Goal: Task Accomplishment & Management: Complete application form

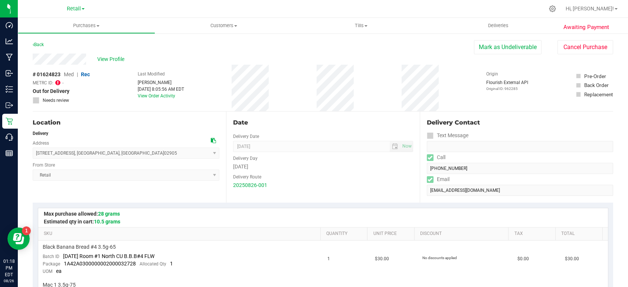
drag, startPoint x: 577, startPoint y: 7, endPoint x: 566, endPoint y: 14, distance: 13.5
click at [556, 7] on icon at bounding box center [552, 8] width 7 height 7
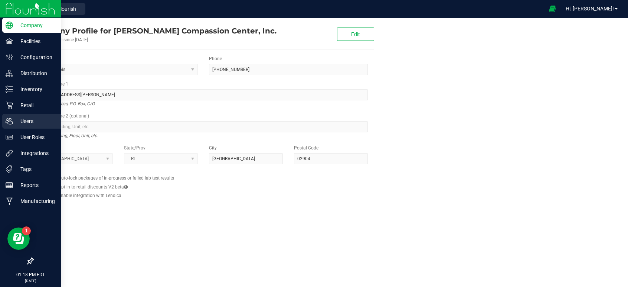
click at [26, 121] on p "Users" at bounding box center [35, 121] width 45 height 9
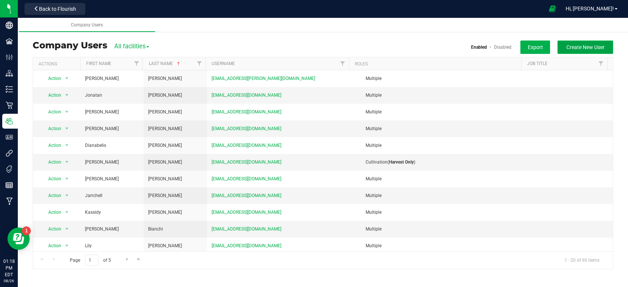
click at [592, 48] on span "Create New User" at bounding box center [586, 47] width 38 height 6
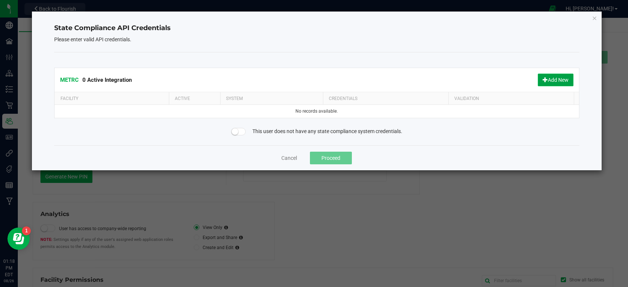
click at [557, 80] on button "Add New" at bounding box center [556, 80] width 36 height 13
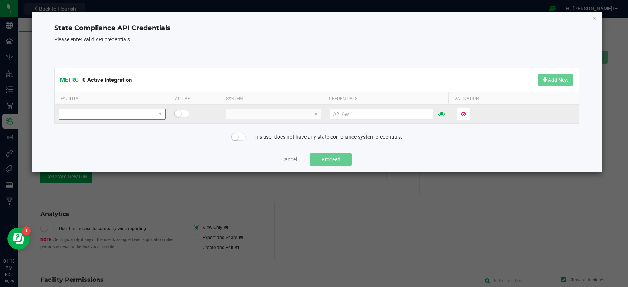
click at [156, 114] on span at bounding box center [160, 114] width 9 height 10
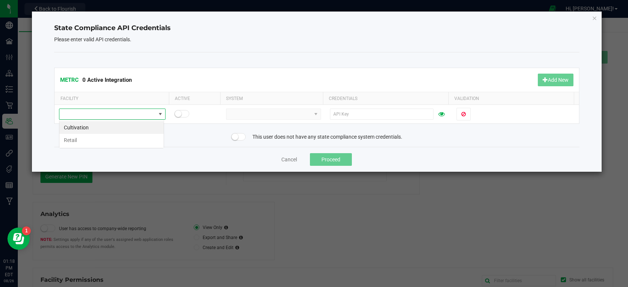
scroll to position [11, 105]
click at [90, 141] on li "Retail" at bounding box center [111, 140] width 104 height 13
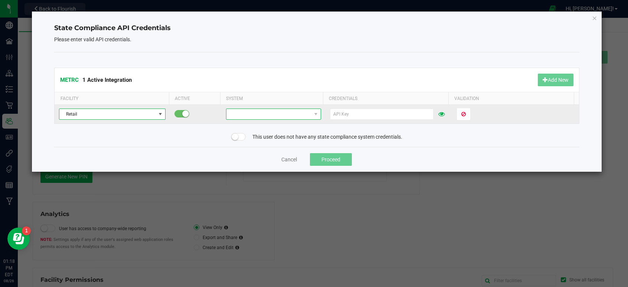
click at [257, 114] on span at bounding box center [269, 114] width 85 height 10
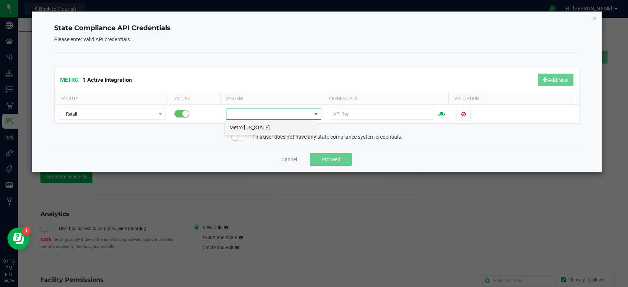
click at [258, 130] on li "Metrc [US_STATE]" at bounding box center [271, 127] width 93 height 13
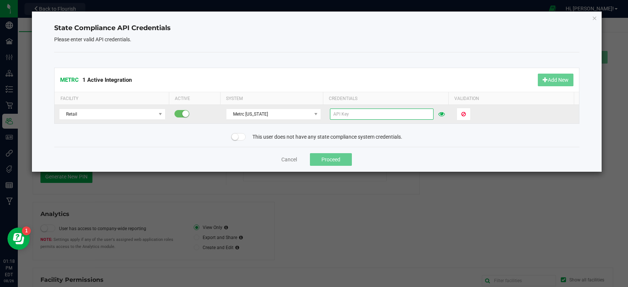
click at [354, 114] on input "text" at bounding box center [382, 113] width 104 height 11
paste input "Div1vViGwb-oZOzV5H48nnA4wTLl5zNOBCOMJNTZLxaUbA7h"
type input "Div1vViGwb-oZOzV5H48nnA4wTLl5zNOBCOMJNTZLxaUbA7h"
drag, startPoint x: 468, startPoint y: 110, endPoint x: 463, endPoint y: 108, distance: 6.0
click at [468, 109] on button "Validate" at bounding box center [471, 114] width 29 height 13
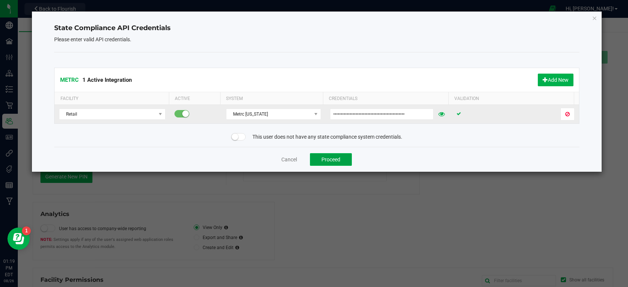
click at [332, 160] on button "Proceed" at bounding box center [331, 159] width 42 height 13
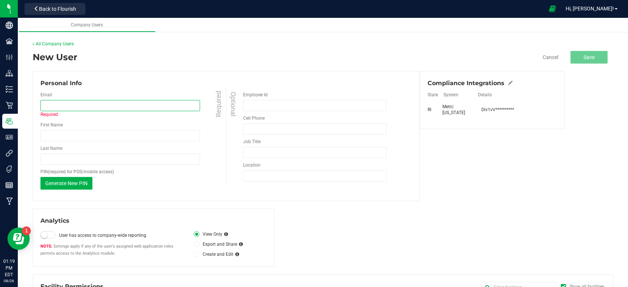
click at [66, 104] on input "email" at bounding box center [120, 105] width 160 height 11
paste input "[PERSON_NAME][EMAIL_ADDRESS][PERSON_NAME][DOMAIN_NAME]"
type input "[PERSON_NAME][EMAIL_ADDRESS][PERSON_NAME][DOMAIN_NAME]"
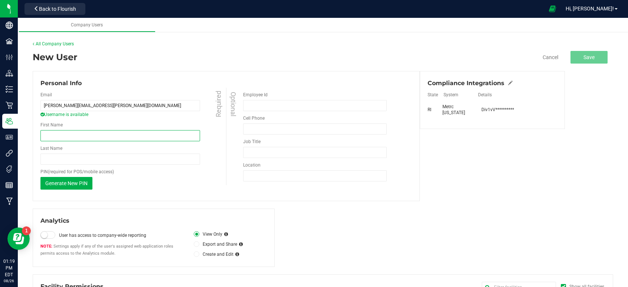
click at [65, 136] on input "First Name" at bounding box center [120, 135] width 160 height 11
paste input "[PERSON_NAME]"
drag, startPoint x: 80, startPoint y: 132, endPoint x: 59, endPoint y: 136, distance: 21.2
click at [59, 136] on input "[PERSON_NAME]" at bounding box center [120, 135] width 160 height 11
type input "[PERSON_NAME]"
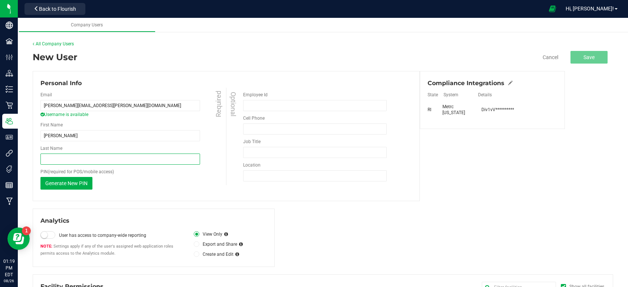
click at [47, 160] on input "Last Name" at bounding box center [120, 158] width 160 height 11
paste input "[PERSON_NAME]"
drag, startPoint x: 61, startPoint y: 158, endPoint x: 39, endPoint y: 159, distance: 21.5
click at [39, 159] on div "Personal Info Email [PERSON_NAME][EMAIL_ADDRESS][PERSON_NAME][DOMAIN_NAME] User…" at bounding box center [226, 136] width 387 height 130
type input "[PERSON_NAME]"
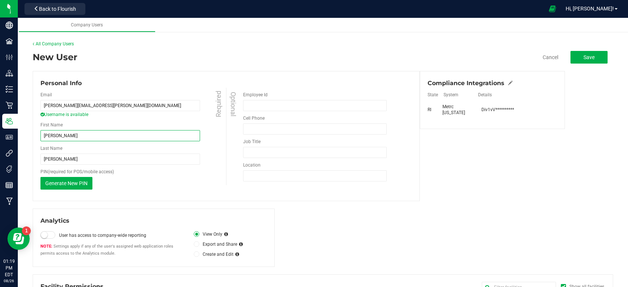
click at [44, 137] on input "[PERSON_NAME]" at bounding box center [120, 135] width 160 height 11
click at [195, 184] on div "Generate New PIN This PIN will only be shown once. When you save your changes, …" at bounding box center [134, 183] width 188 height 13
click at [70, 183] on span "Generate New PIN" at bounding box center [66, 183] width 42 height 6
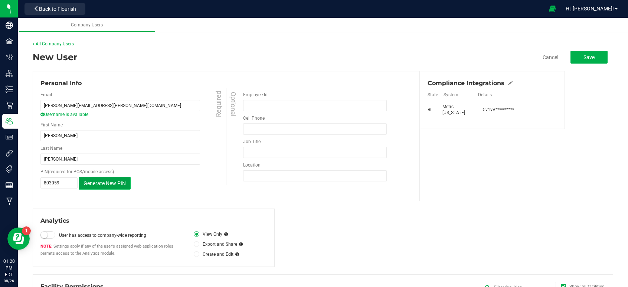
click at [101, 183] on span "Generate New PIN" at bounding box center [105, 183] width 42 height 6
type input "479335"
click at [584, 56] on span "Save" at bounding box center [589, 57] width 11 height 6
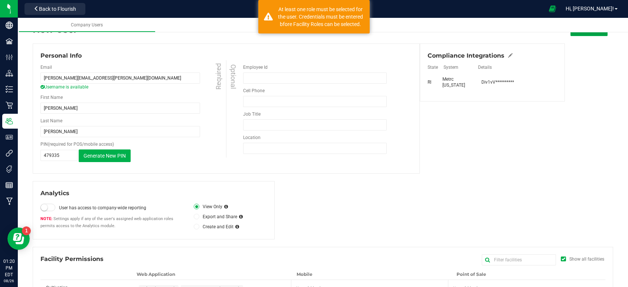
scroll to position [179, 0]
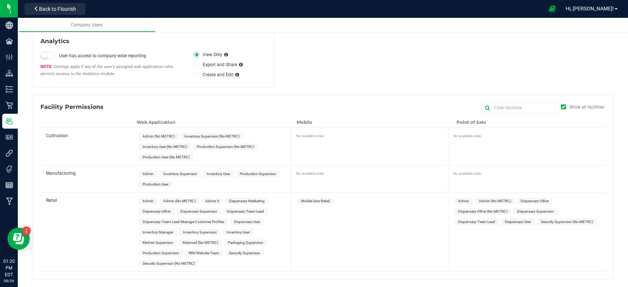
click at [249, 222] on span "Dispensary-User" at bounding box center [247, 221] width 26 height 4
click at [515, 223] on span "Dispensary-User" at bounding box center [518, 221] width 26 height 4
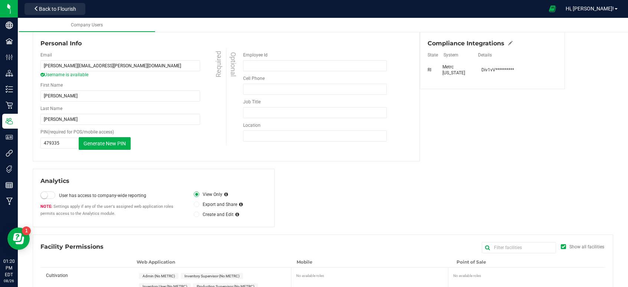
scroll to position [0, 0]
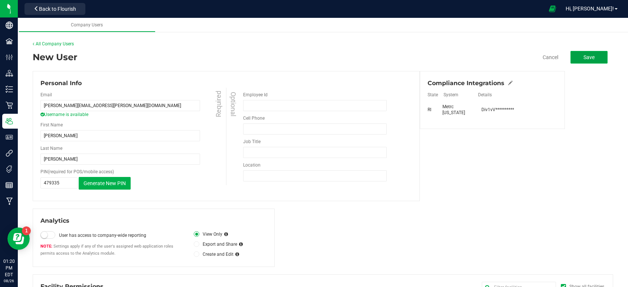
click at [585, 59] on span "Save" at bounding box center [589, 57] width 11 height 6
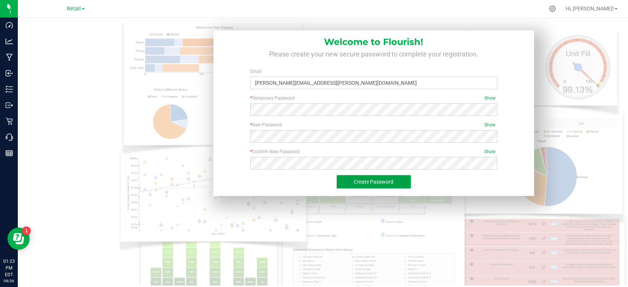
click at [372, 180] on span "Create Password" at bounding box center [374, 182] width 40 height 6
